Goal: Connect with others: Participate in discussion

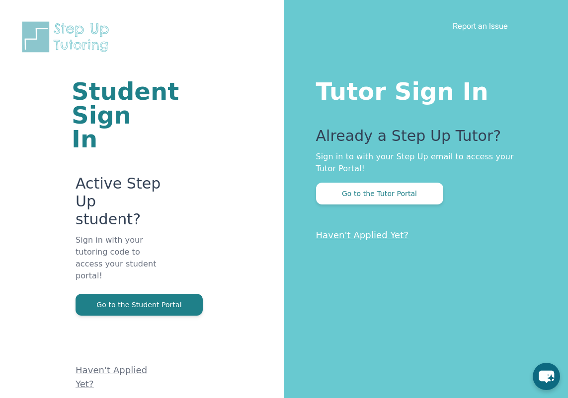
click at [418, 189] on button "Go to the Tutor Portal" at bounding box center [379, 194] width 127 height 22
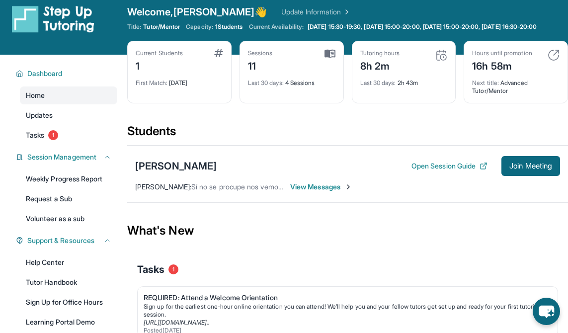
scroll to position [9, 0]
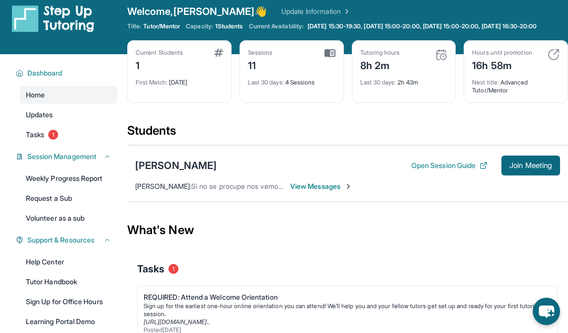
click at [332, 191] on span "View Messages" at bounding box center [321, 186] width 62 height 10
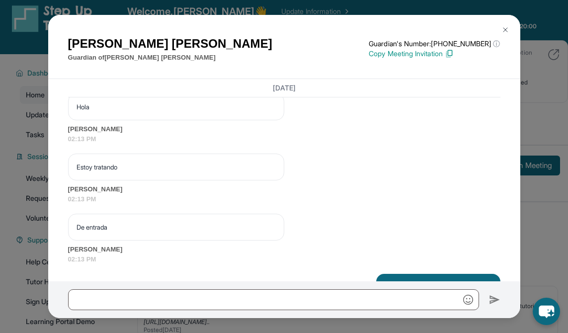
scroll to position [13687, 0]
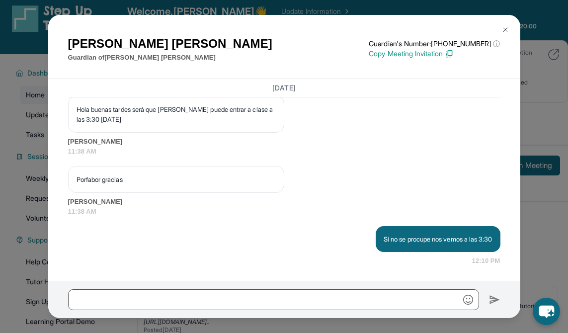
click at [501, 34] on img at bounding box center [505, 30] width 8 height 8
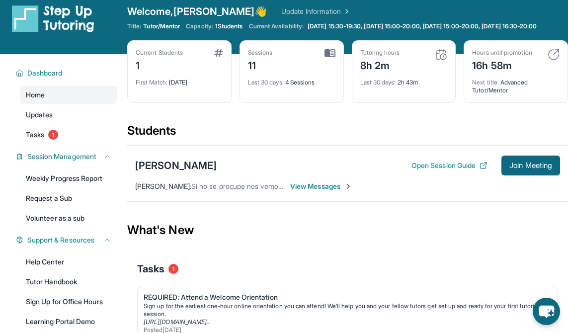
click at [527, 168] on span "Join Meeting" at bounding box center [530, 165] width 43 height 6
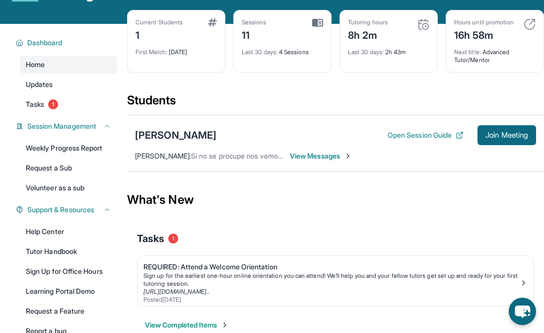
scroll to position [0, 0]
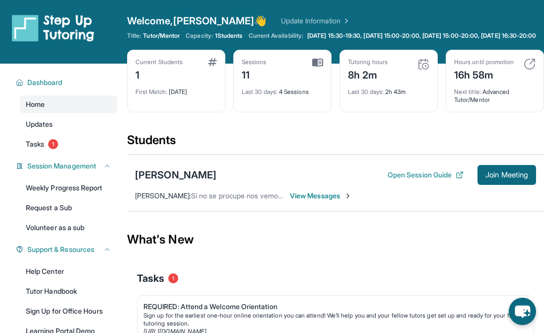
click at [519, 178] on span "Join Meeting" at bounding box center [507, 175] width 43 height 6
